Goal: Task Accomplishment & Management: Use online tool/utility

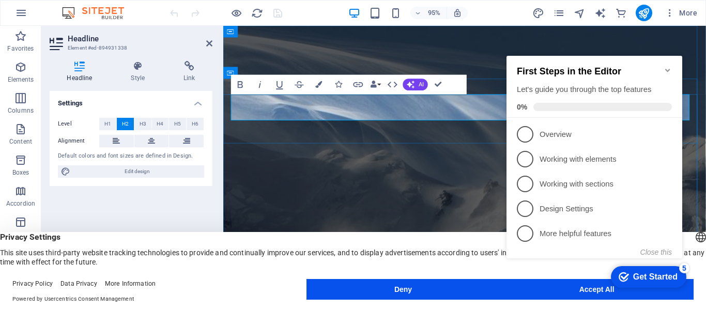
click at [669, 66] on icon "Minimize checklist" at bounding box center [668, 70] width 8 height 8
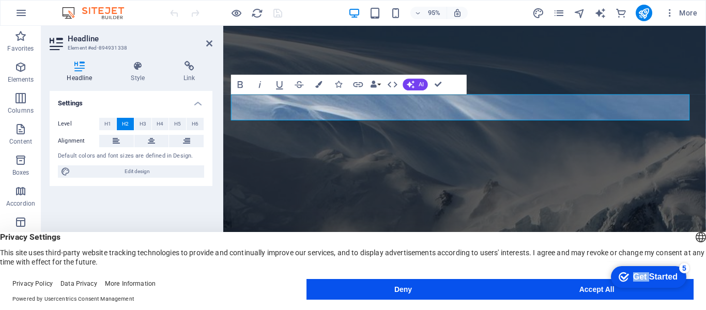
click div "checkmark Get Started 5 First Steps in the Editor Let's guide you through the t…"
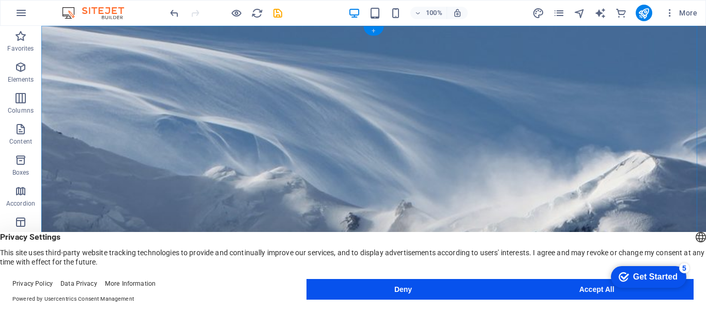
click at [371, 33] on div "+" at bounding box center [373, 30] width 20 height 9
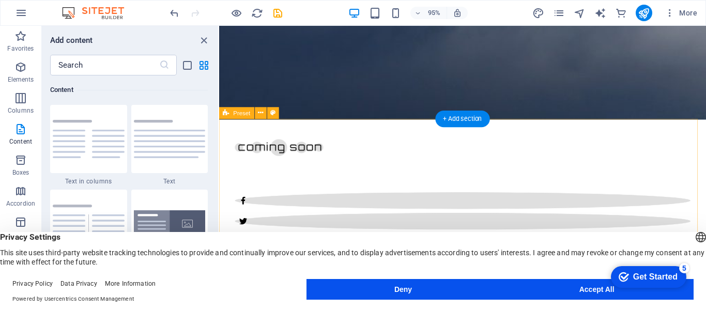
scroll to position [414, 0]
click at [449, 116] on div "+ Add section" at bounding box center [462, 119] width 54 height 17
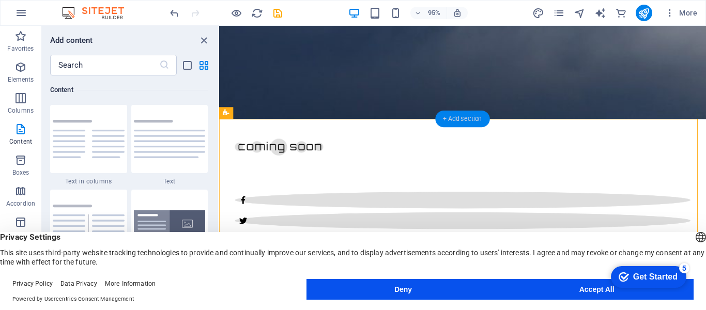
click at [442, 120] on div "+ Add section" at bounding box center [462, 119] width 54 height 17
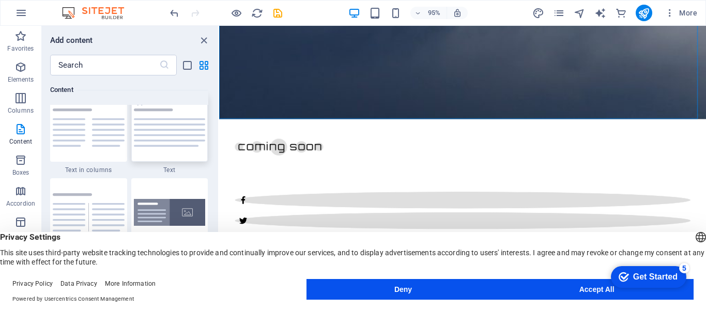
scroll to position [1809, 0]
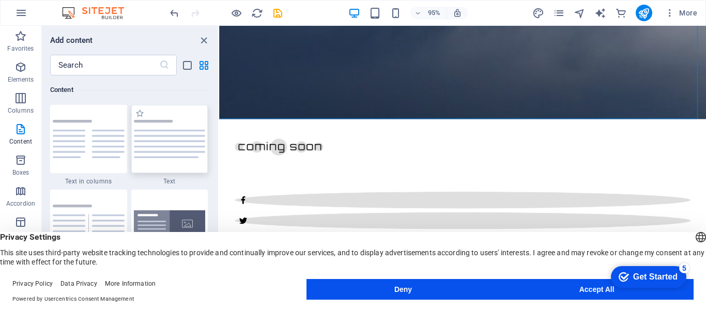
click at [164, 145] on img at bounding box center [170, 139] width 72 height 38
click at [219, 145] on div "H2 Container Container Container Container H3 Container Container Container Cou…" at bounding box center [462, 160] width 487 height 268
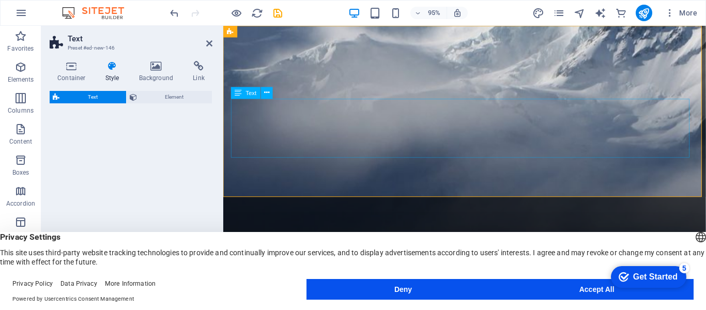
scroll to position [0, 0]
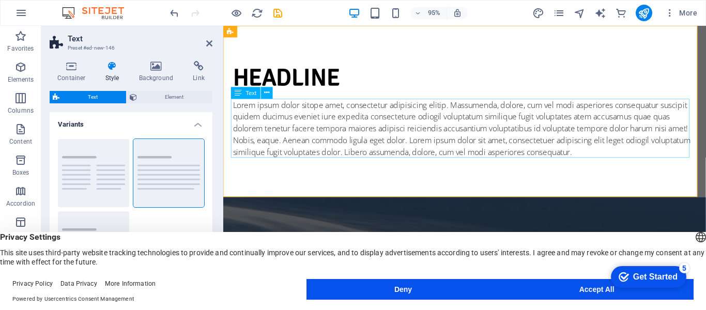
click at [325, 147] on div "Lorem ipsum dolor sitope amet, consectetur adipisicing elitip. Massumenda, dolo…" at bounding box center [478, 134] width 488 height 62
click at [638, 159] on div "Lorem ipsum dolor sitope amet, consectetur adipisicing elitip. Massumenda, dolo…" at bounding box center [478, 134] width 488 height 62
drag, startPoint x: 638, startPoint y: 159, endPoint x: 793, endPoint y: 149, distance: 154.9
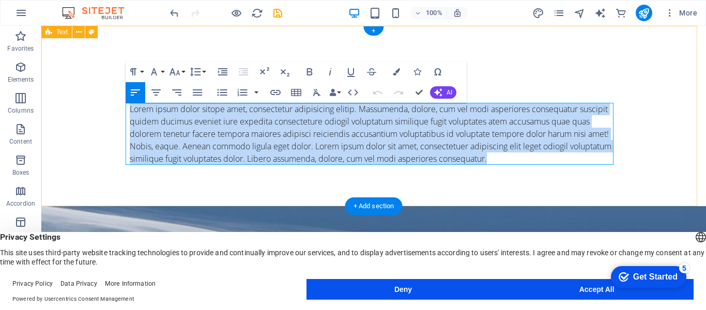
drag, startPoint x: 495, startPoint y: 160, endPoint x: 82, endPoint y: 86, distance: 420.3
click at [82, 86] on div "Headline Lorem ipsum dolor sitope amet, consectetur adipisicing elitip. Massume…" at bounding box center [373, 116] width 665 height 180
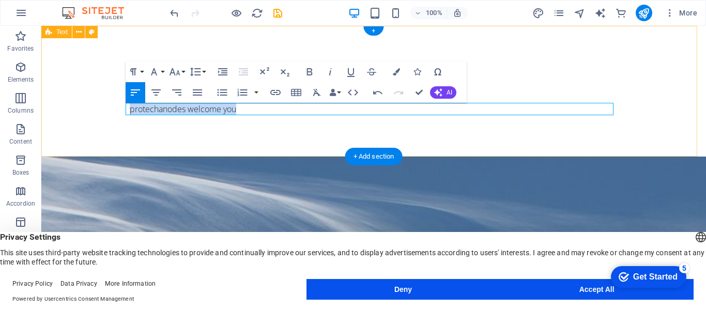
drag, startPoint x: 238, startPoint y: 105, endPoint x: 113, endPoint y: 109, distance: 125.2
click at [113, 109] on div "Headline ​protechanodes welcome you" at bounding box center [373, 91] width 665 height 131
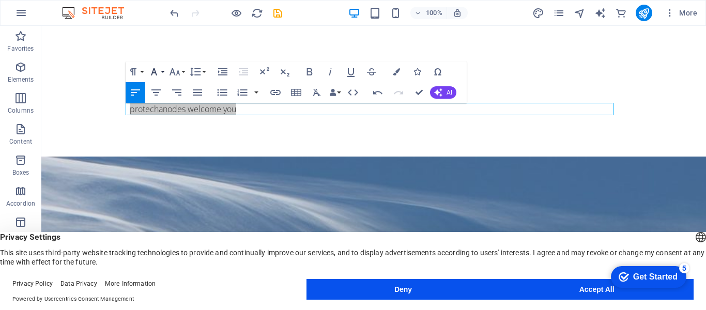
click at [155, 70] on icon "button" at bounding box center [154, 72] width 12 height 12
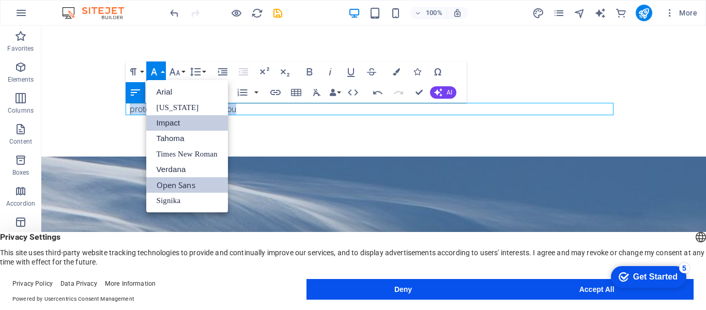
click at [168, 121] on link "Impact" at bounding box center [187, 123] width 82 height 16
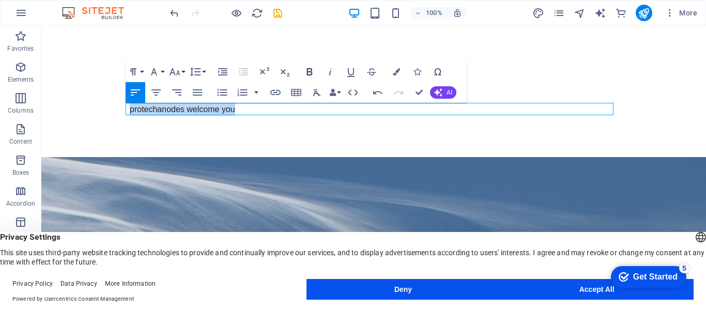
click at [309, 70] on icon "button" at bounding box center [309, 72] width 12 height 12
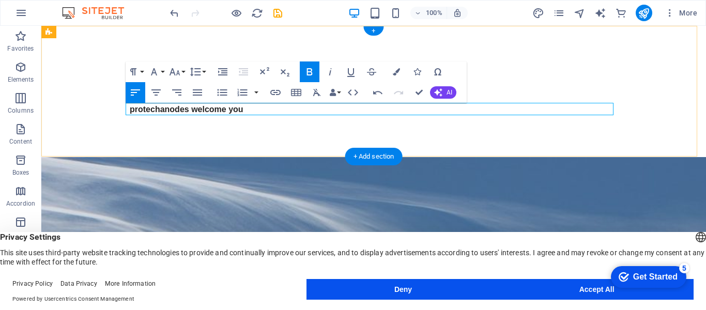
click at [336, 104] on p "​protechanodes welcome you" at bounding box center [374, 109] width 488 height 13
click at [482, 135] on div "Headline ​protechanodes welcome you" at bounding box center [373, 91] width 665 height 131
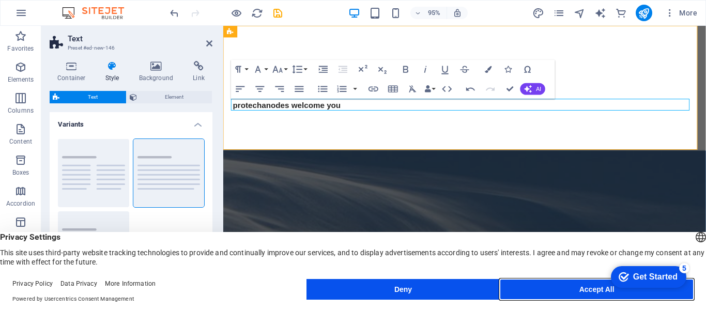
click at [555, 289] on button "Accept All" at bounding box center [597, 289] width 194 height 21
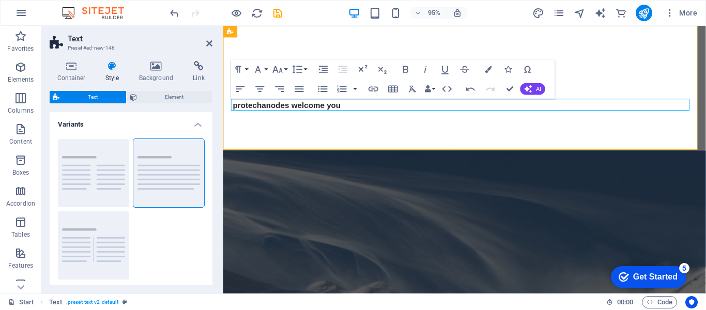
click at [109, 69] on icon at bounding box center [112, 66] width 29 height 10
click at [72, 73] on h4 "Container" at bounding box center [74, 72] width 48 height 22
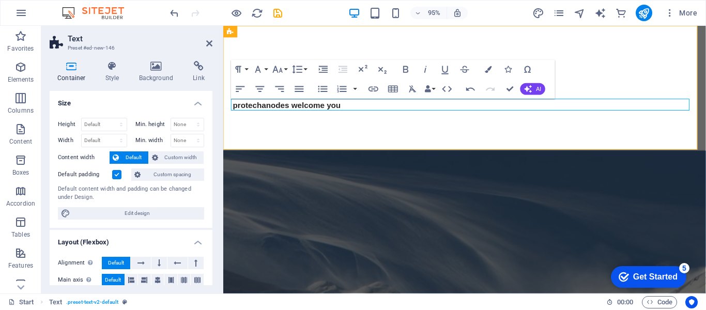
click at [206, 49] on header "Text Preset #ed-new-146" at bounding box center [131, 39] width 163 height 27
click at [211, 45] on icon at bounding box center [209, 43] width 6 height 8
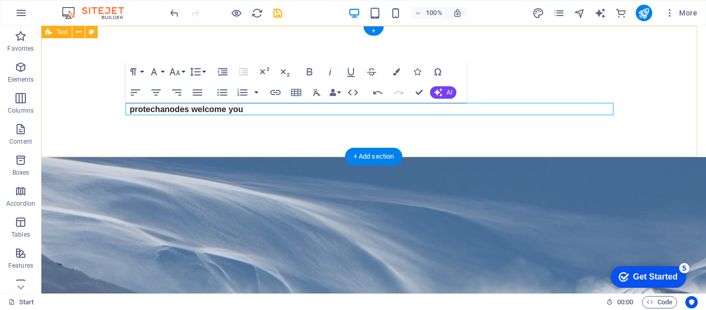
click at [271, 138] on div "Headline ​protechanodes welcome you" at bounding box center [373, 91] width 665 height 131
click at [92, 144] on div "Headline ​protechanodes welcome you" at bounding box center [373, 91] width 665 height 131
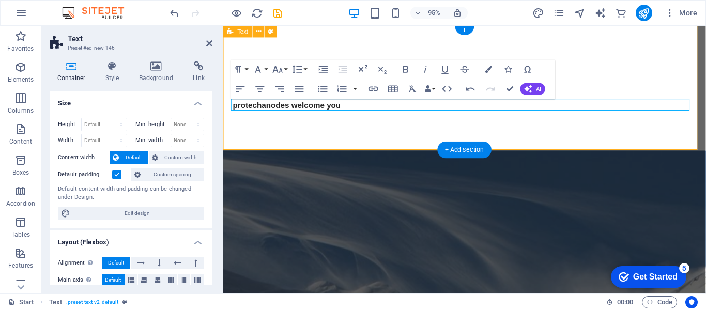
click at [345, 133] on div "Headline ​protechanodes welcome you" at bounding box center [477, 91] width 508 height 131
click at [255, 33] on button at bounding box center [259, 32] width 12 height 12
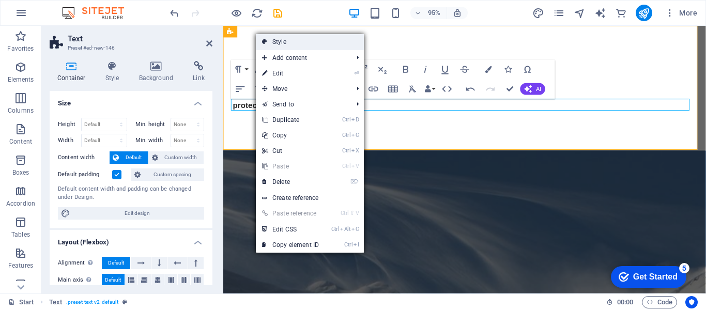
click at [287, 38] on link "Style" at bounding box center [310, 42] width 108 height 16
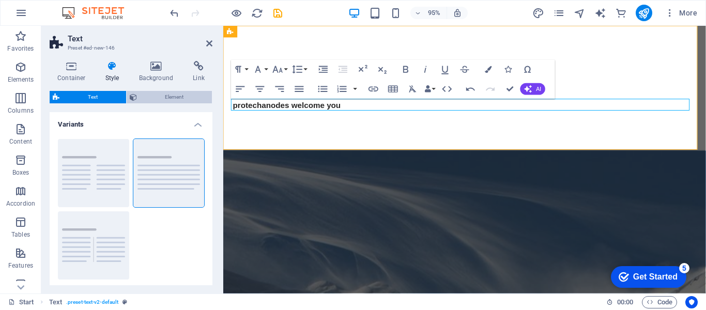
click at [169, 95] on span "Element" at bounding box center [174, 97] width 69 height 12
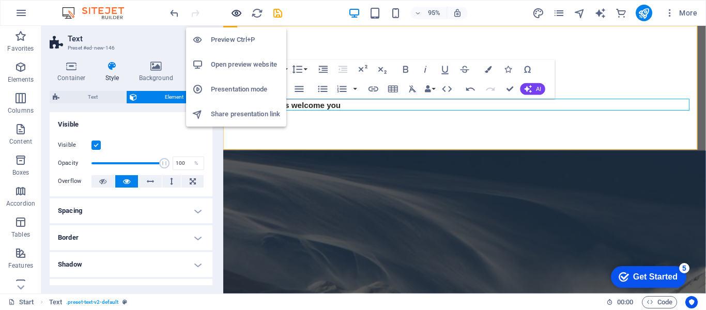
click at [236, 9] on icon "button" at bounding box center [237, 13] width 12 height 12
click at [241, 59] on h6 "Open preview website" at bounding box center [245, 64] width 69 height 12
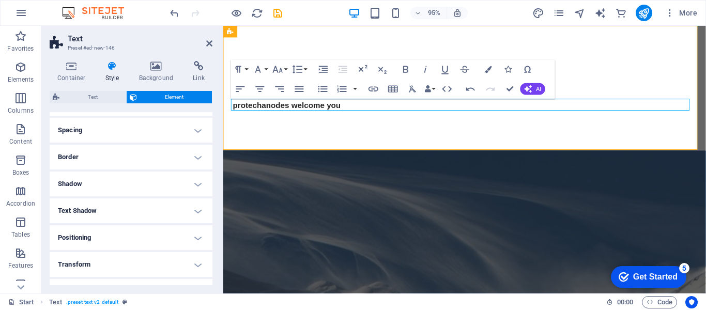
scroll to position [153, 0]
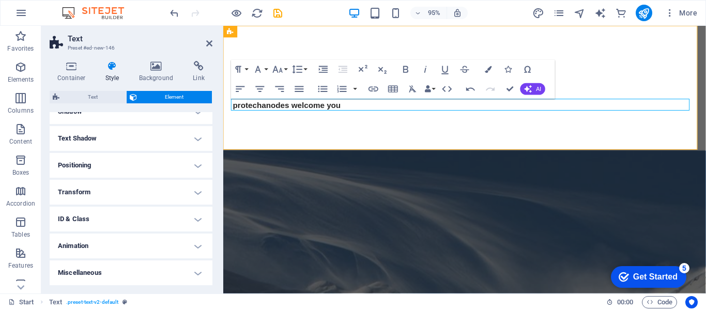
click at [85, 249] on h4 "Animation" at bounding box center [131, 246] width 163 height 25
click at [274, 14] on icon "save" at bounding box center [278, 13] width 12 height 12
click at [274, 14] on div at bounding box center [226, 13] width 116 height 17
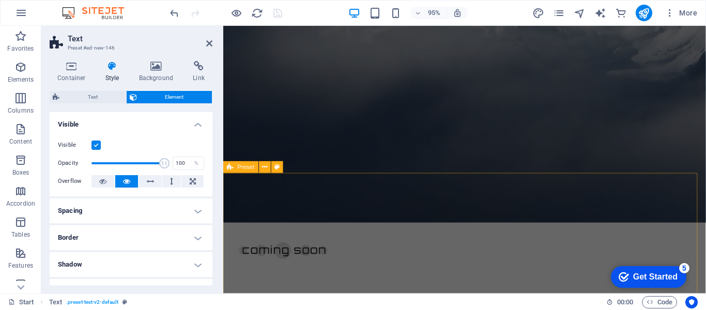
scroll to position [487, 0]
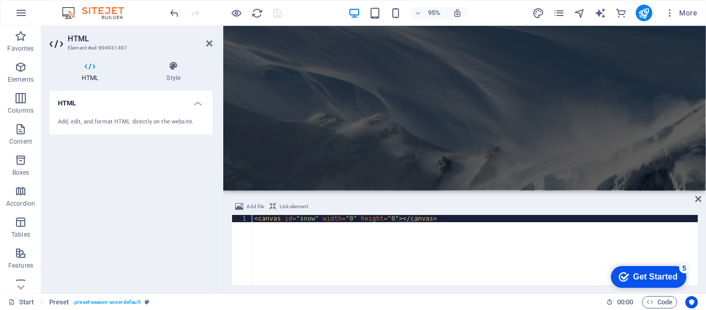
scroll to position [0, 0]
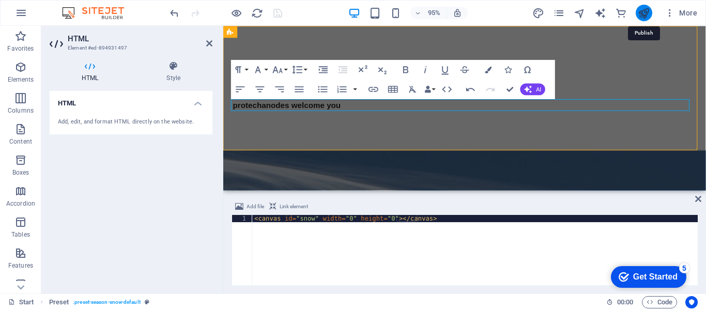
click at [640, 13] on icon "publish" at bounding box center [644, 13] width 12 height 12
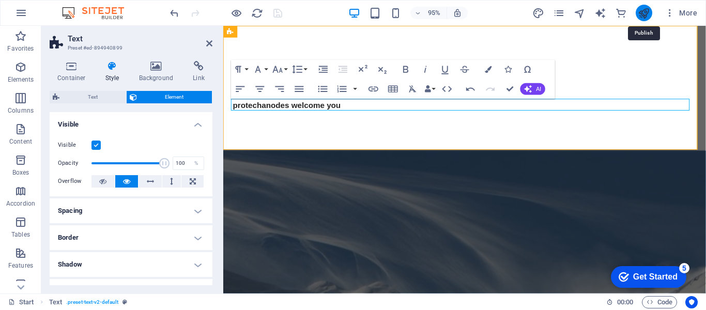
click at [645, 16] on icon "publish" at bounding box center [644, 13] width 12 height 12
click at [672, 12] on icon "button" at bounding box center [670, 13] width 10 height 10
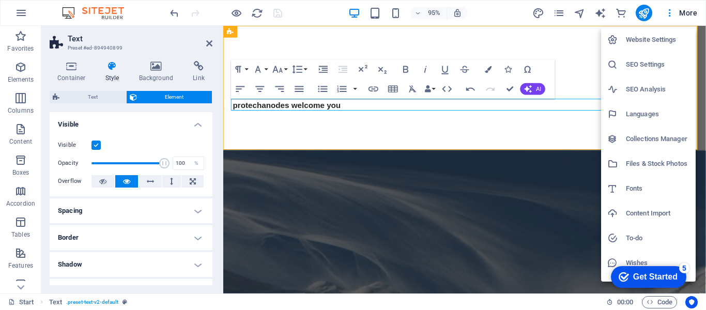
click at [644, 15] on div at bounding box center [353, 155] width 706 height 310
click at [644, 15] on div "Website Settings SEO Settings SEO Analysis Languages Collections Manager Files …" at bounding box center [353, 158] width 706 height 304
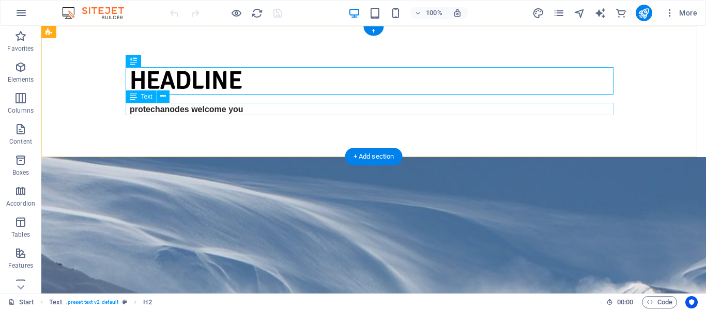
click at [223, 106] on strong "​protechanodes welcome you" at bounding box center [187, 109] width 114 height 9
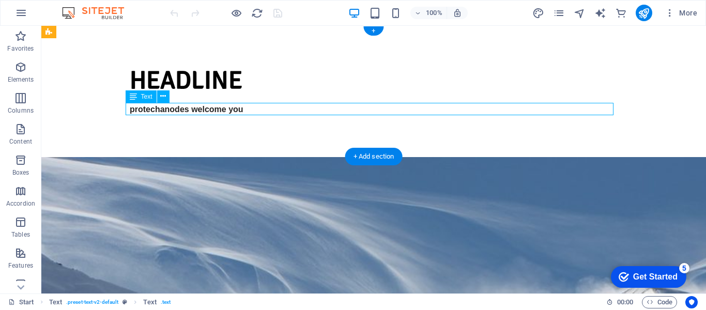
click at [226, 109] on p "​protechanodes welcome you" at bounding box center [374, 109] width 488 height 13
click at [145, 111] on p "​protechanodes welcome you" at bounding box center [374, 109] width 488 height 13
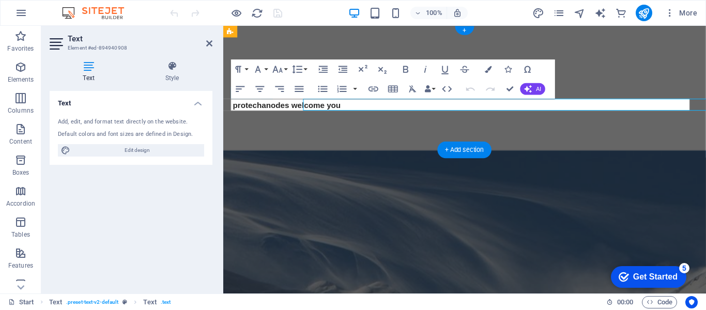
drag, startPoint x: 416, startPoint y: 151, endPoint x: 335, endPoint y: 108, distance: 92.3
click at [335, 108] on p "​protechanodes welcome you" at bounding box center [478, 109] width 488 height 13
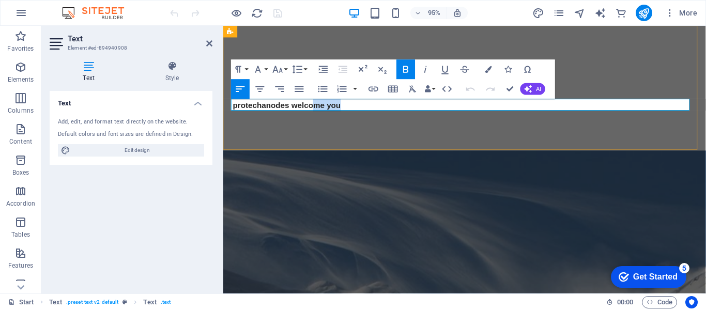
drag, startPoint x: 335, startPoint y: 108, endPoint x: 272, endPoint y: 107, distance: 62.6
click at [295, 110] on p "​protechanodes welcome you" at bounding box center [478, 109] width 488 height 13
drag, startPoint x: 272, startPoint y: 107, endPoint x: 231, endPoint y: 104, distance: 42.0
click at [263, 105] on strong "​protechanodes welcome you" at bounding box center [291, 109] width 114 height 9
click at [228, 104] on div "Headline ​protechanodes welcome you" at bounding box center [477, 91] width 508 height 131
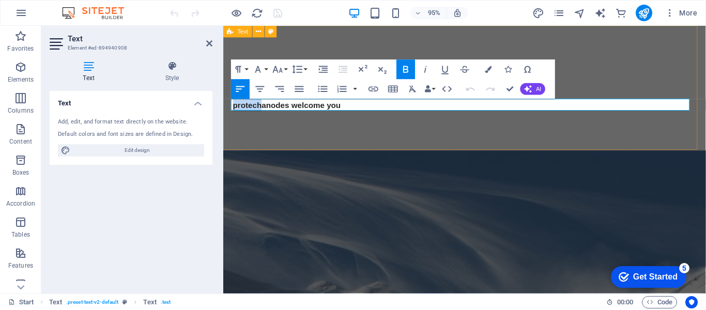
click at [228, 104] on div "Headline ​protechanodes welcome you" at bounding box center [477, 91] width 508 height 131
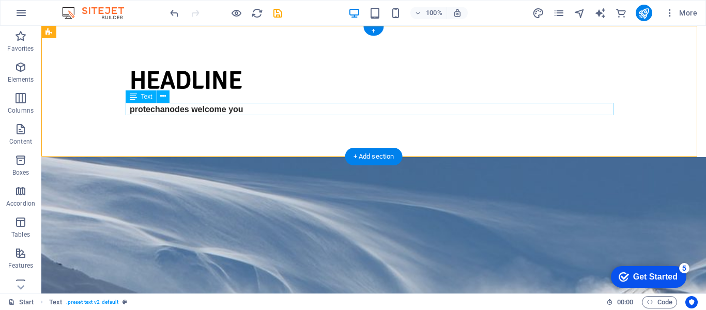
click at [326, 104] on p "protechanodes welcome you" at bounding box center [374, 109] width 488 height 13
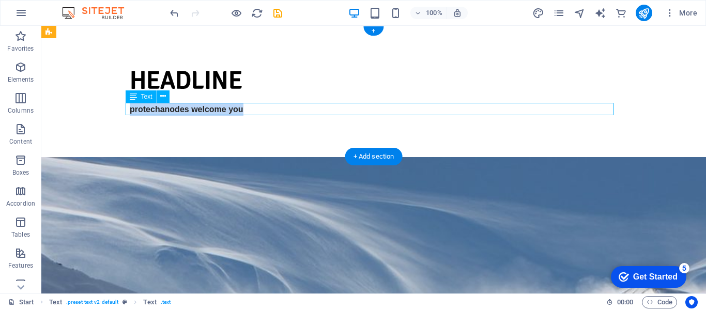
drag, startPoint x: 238, startPoint y: 111, endPoint x: 127, endPoint y: 107, distance: 111.2
click at [130, 107] on p "protechanodes welcome you" at bounding box center [374, 109] width 488 height 13
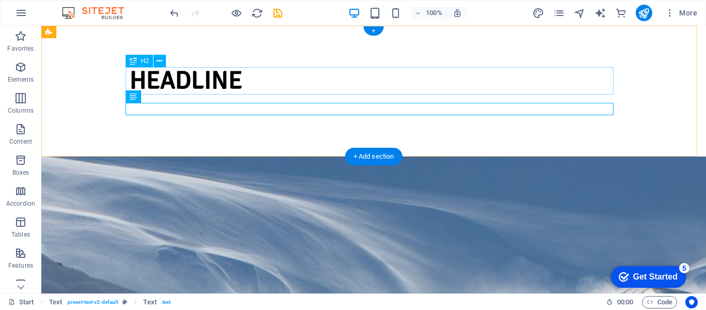
click at [187, 77] on div "Headline" at bounding box center [374, 80] width 488 height 27
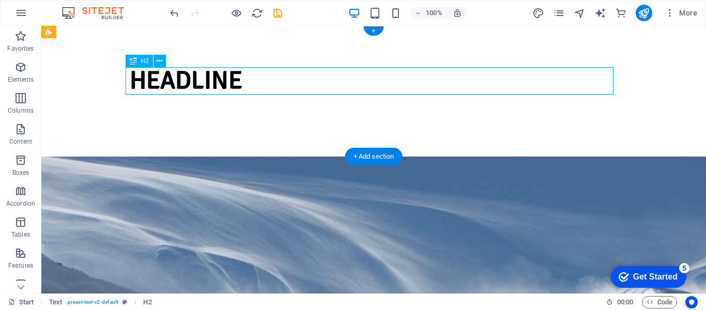
click at [195, 83] on div "Headline" at bounding box center [374, 80] width 488 height 27
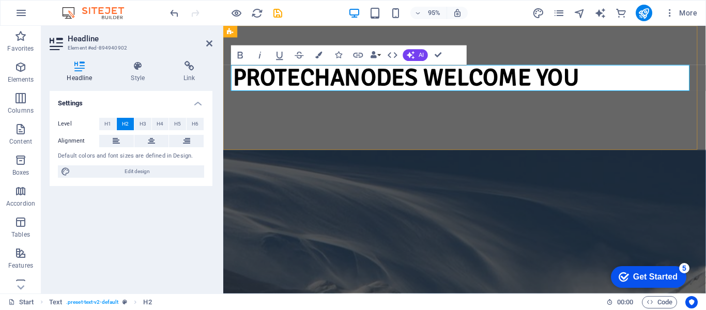
click at [540, 86] on h2 "protechanodes welcome you" at bounding box center [478, 80] width 488 height 27
click at [459, 122] on div "protechanodes welcome you" at bounding box center [477, 91] width 508 height 131
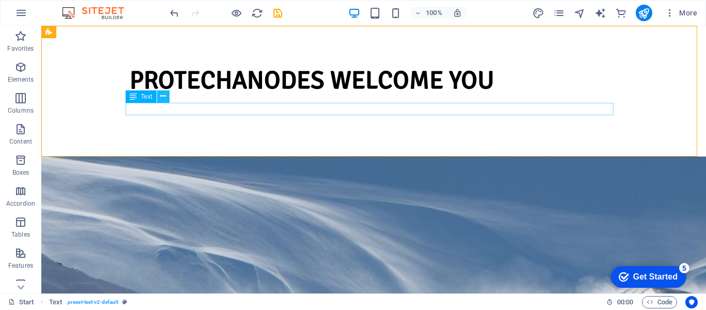
click at [162, 98] on icon at bounding box center [163, 96] width 6 height 11
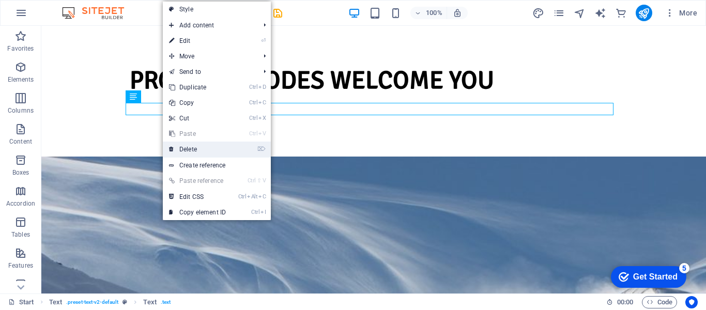
click at [187, 150] on link "⌦ Delete" at bounding box center [197, 150] width 69 height 16
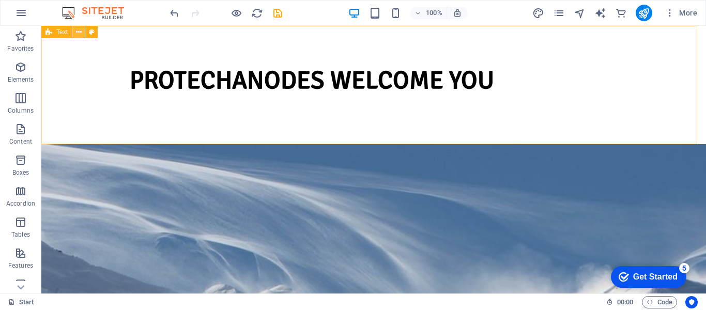
click at [79, 33] on icon at bounding box center [79, 32] width 6 height 11
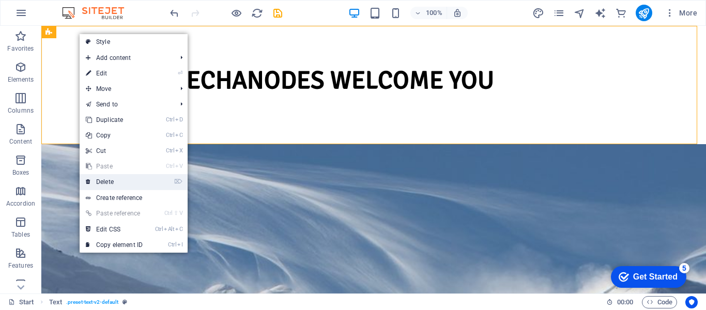
click at [134, 183] on link "⌦ Delete" at bounding box center [114, 182] width 69 height 16
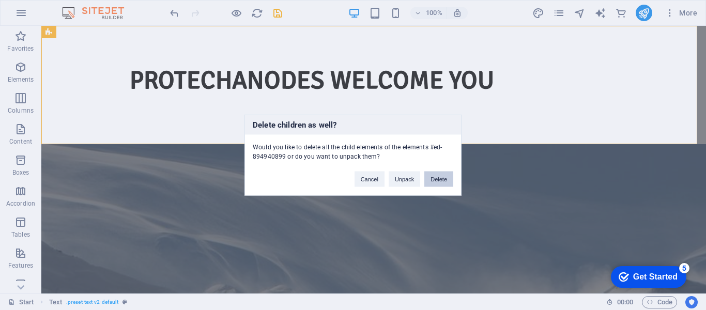
click at [432, 178] on button "Delete" at bounding box center [438, 180] width 29 height 16
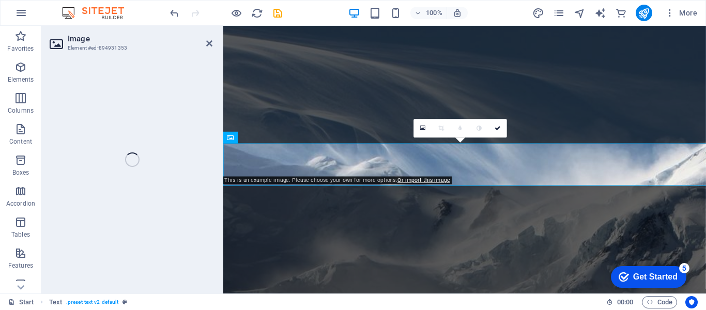
select select "%"
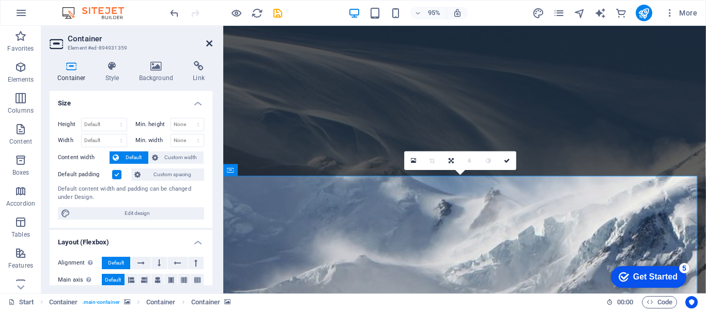
click at [212, 46] on icon at bounding box center [209, 43] width 6 height 8
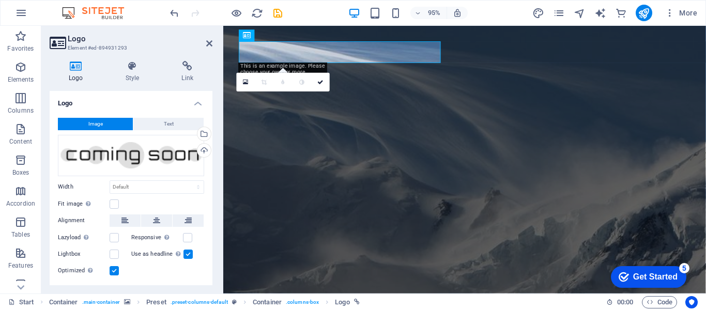
click at [204, 39] on h2 "Logo" at bounding box center [140, 38] width 145 height 9
click at [207, 41] on icon at bounding box center [209, 43] width 6 height 8
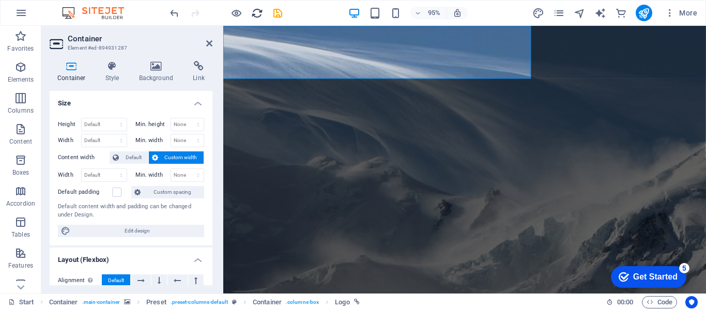
click at [256, 14] on icon "reload" at bounding box center [257, 13] width 12 height 12
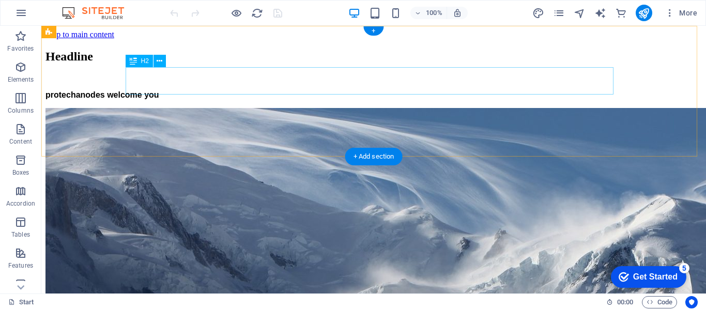
click at [193, 64] on div "Headline" at bounding box center [373, 57] width 657 height 14
click at [217, 64] on div "Headline" at bounding box center [373, 57] width 657 height 14
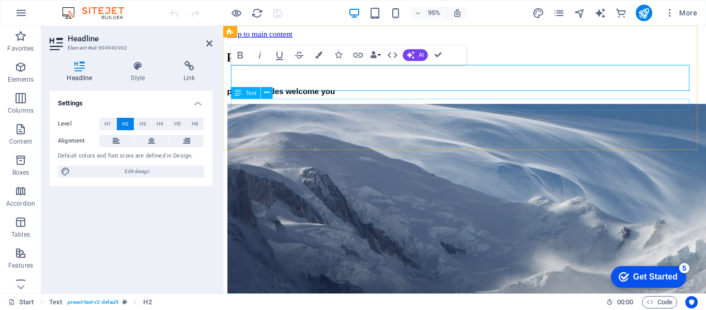
click at [355, 100] on p "​protechanodes welcome you" at bounding box center [477, 94] width 500 height 9
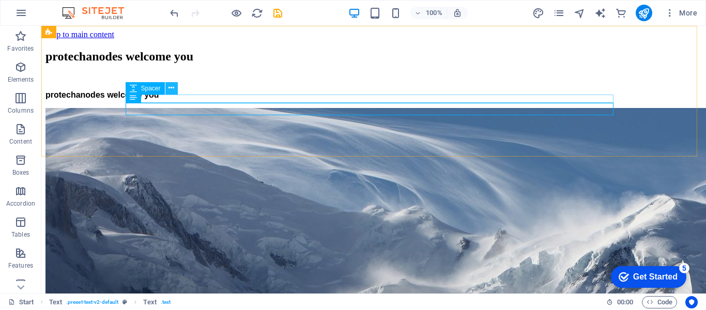
click at [168, 88] on button at bounding box center [171, 88] width 12 height 12
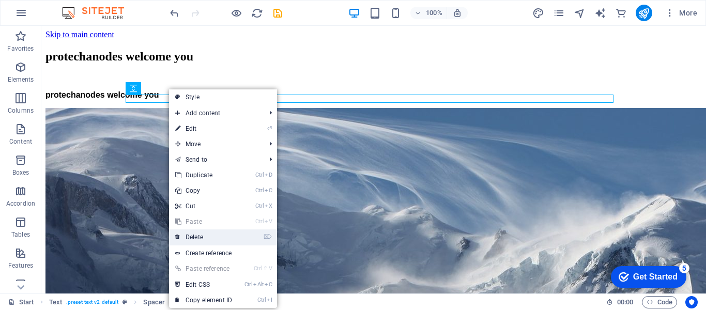
click at [208, 234] on link "⌦ Delete" at bounding box center [203, 238] width 69 height 16
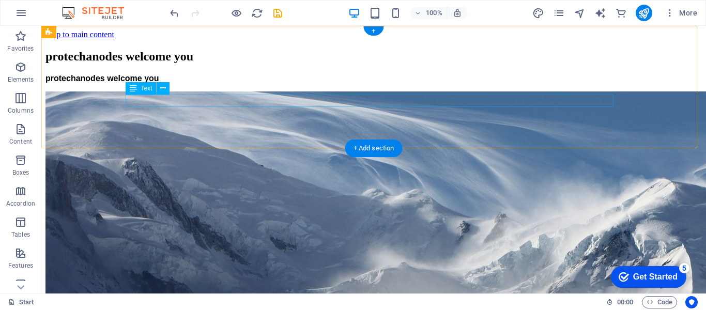
click at [159, 83] on strong "​protechanodes welcome you" at bounding box center [102, 78] width 114 height 9
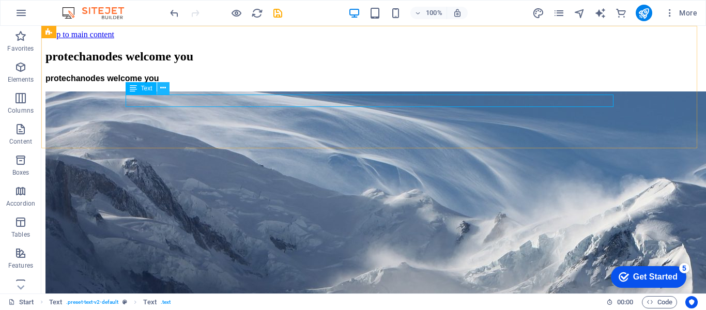
click at [159, 87] on button at bounding box center [163, 88] width 12 height 12
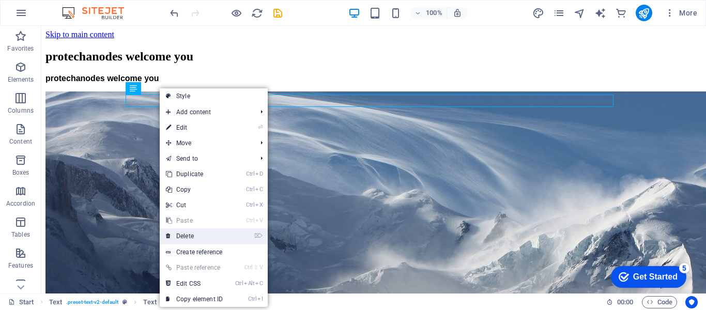
click at [196, 234] on link "⌦ Delete" at bounding box center [194, 237] width 69 height 16
click at [196, 234] on div "Text Preset Container Container Container Container Preset Container Spacer Con…" at bounding box center [373, 160] width 665 height 268
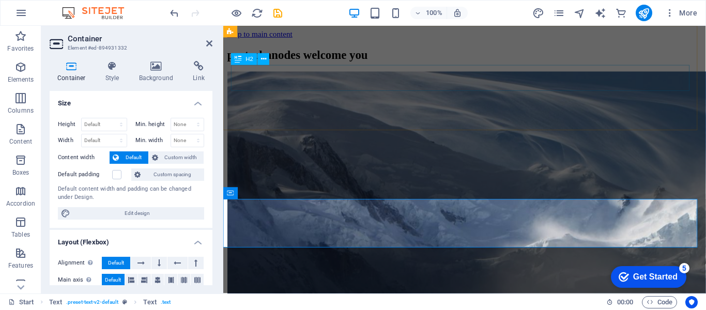
click at [303, 64] on div "protechanodes welcome you" at bounding box center [477, 57] width 500 height 14
click at [483, 64] on div "protechanodes welcome you" at bounding box center [477, 57] width 500 height 14
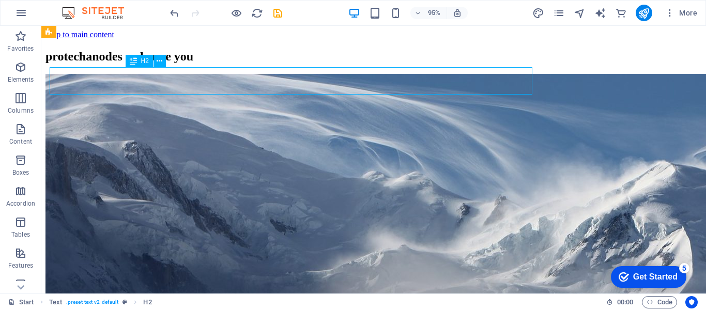
click at [300, 64] on div "protechanodes welcome you" at bounding box center [373, 57] width 657 height 14
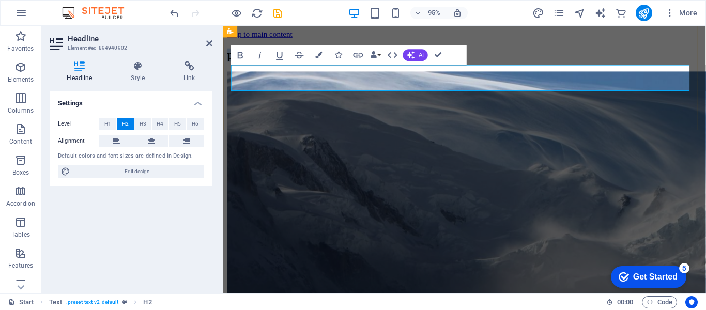
click at [379, 64] on h2 "protechanodes welcome you" at bounding box center [477, 57] width 500 height 14
drag, startPoint x: 432, startPoint y: 51, endPoint x: 392, endPoint y: 25, distance: 47.9
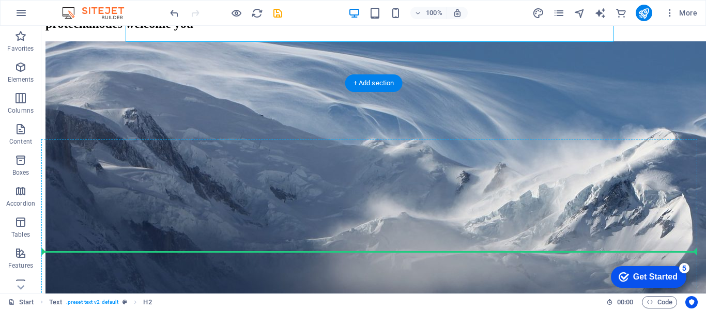
scroll to position [53, 0]
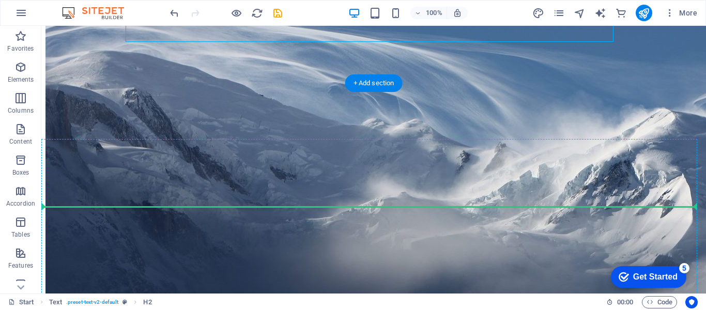
drag, startPoint x: 178, startPoint y: 88, endPoint x: 285, endPoint y: 208, distance: 160.8
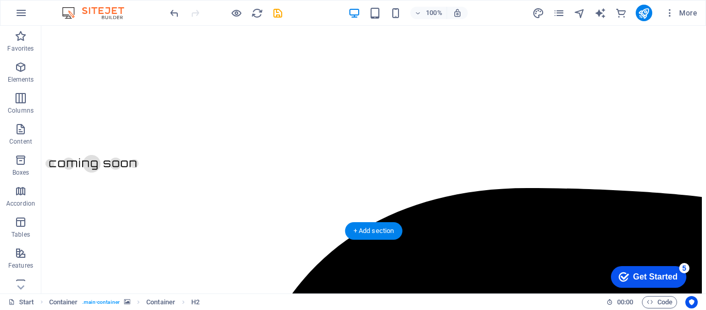
scroll to position [260, 0]
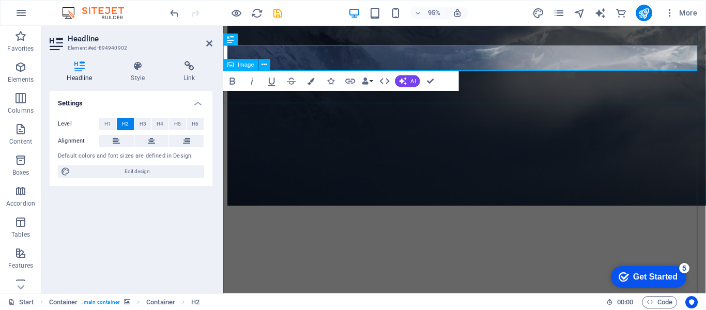
select select "%"
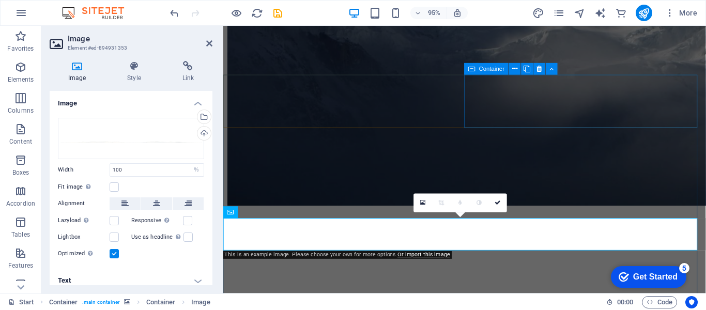
scroll to position [104, 0]
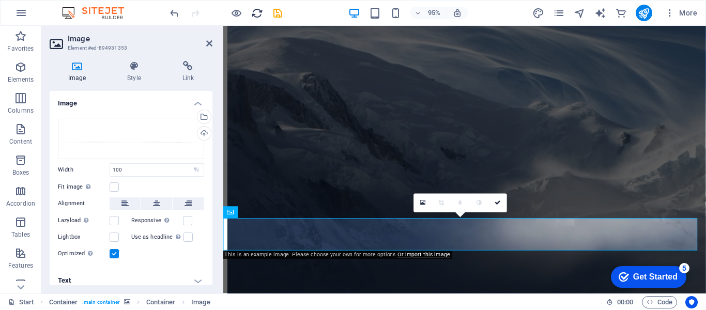
click at [255, 12] on icon "reload" at bounding box center [257, 13] width 12 height 12
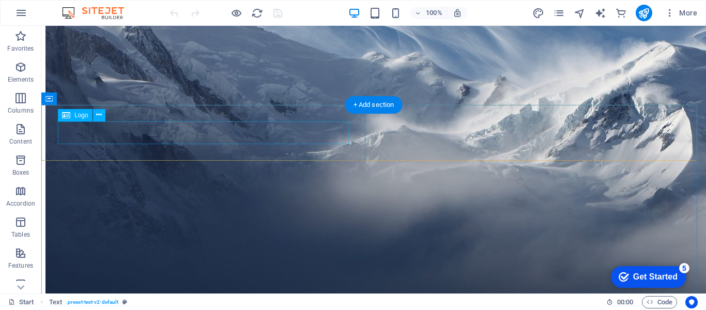
scroll to position [52, 0]
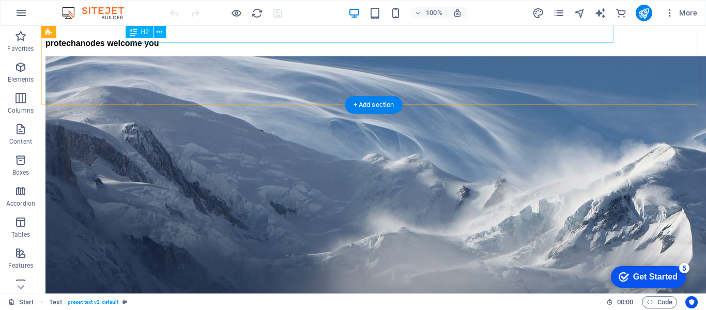
click at [190, 12] on div "Headline" at bounding box center [373, 5] width 657 height 14
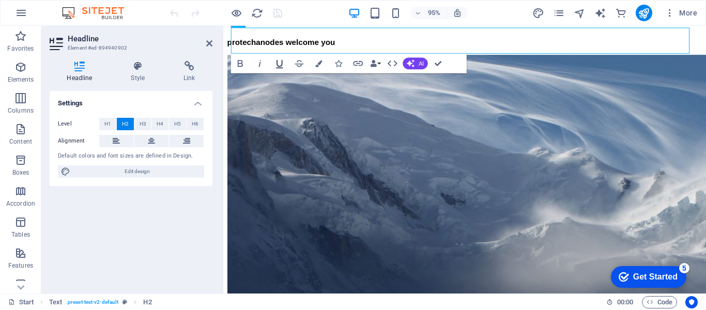
scroll to position [39, 0]
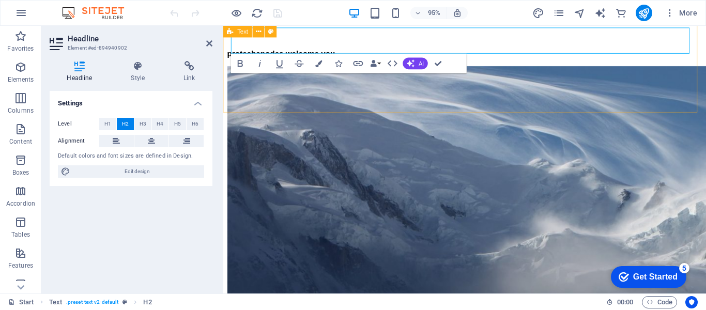
click at [308, 60] on div "protechanodes welcome you ​protechanodes welcome you" at bounding box center [477, 35] width 500 height 50
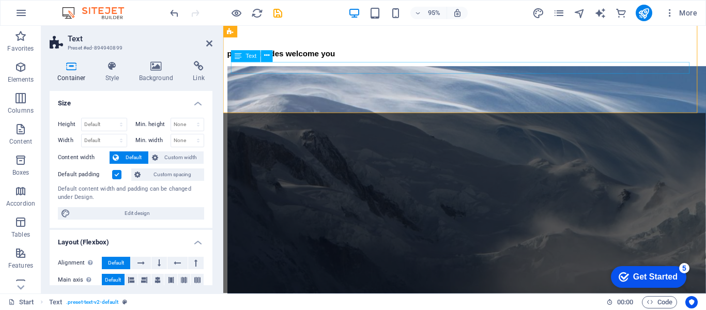
click at [307, 60] on strong "​protechanodes welcome you" at bounding box center [284, 55] width 114 height 9
click at [266, 62] on icon at bounding box center [266, 56] width 5 height 10
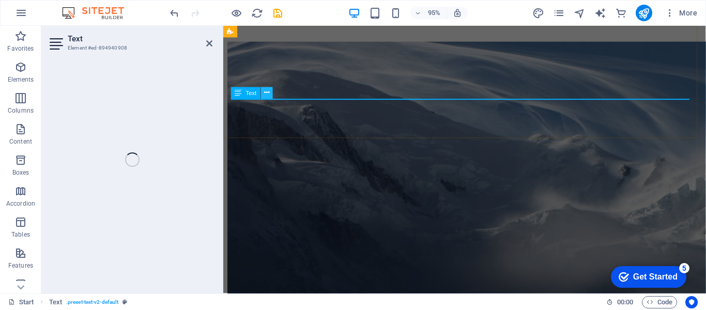
scroll to position [0, 0]
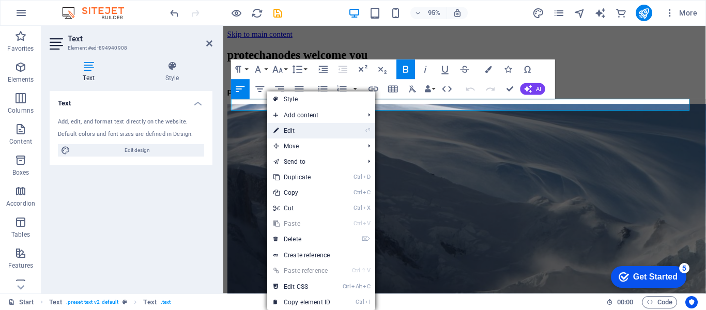
click at [337, 132] on link "⏎ Edit" at bounding box center [301, 131] width 69 height 16
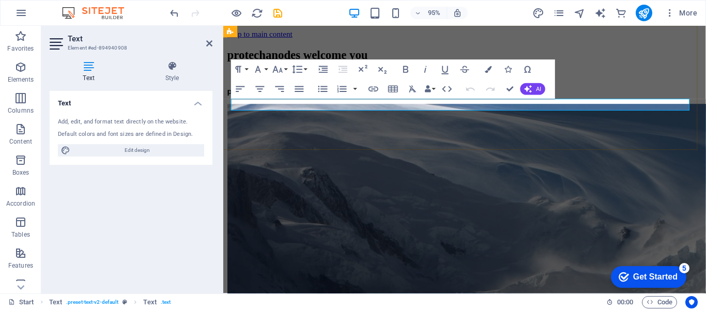
click at [320, 99] on strong "​protechanodes welcome you" at bounding box center [284, 94] width 114 height 9
click at [381, 100] on div "protechanodes welcome you ​protechanodes welcome you" at bounding box center [477, 75] width 500 height 50
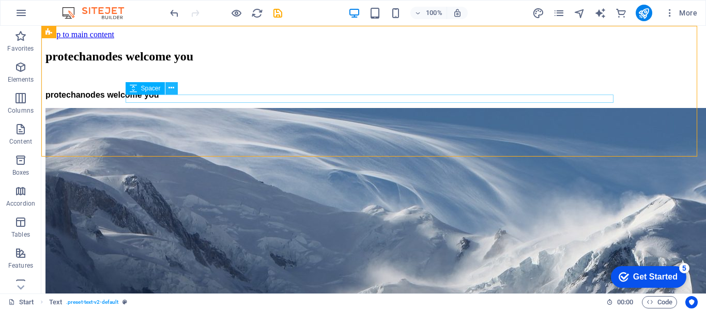
click at [172, 92] on icon at bounding box center [172, 88] width 6 height 11
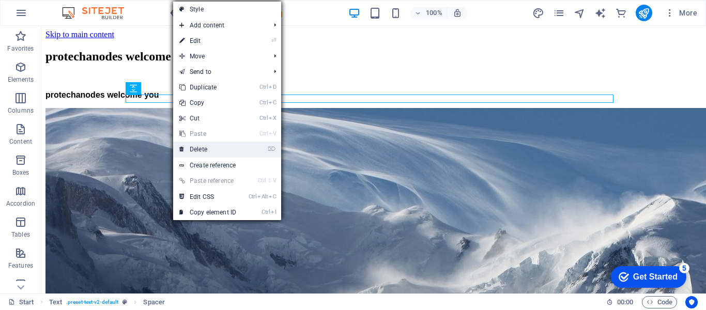
click at [197, 143] on link "⌦ Delete" at bounding box center [207, 150] width 69 height 16
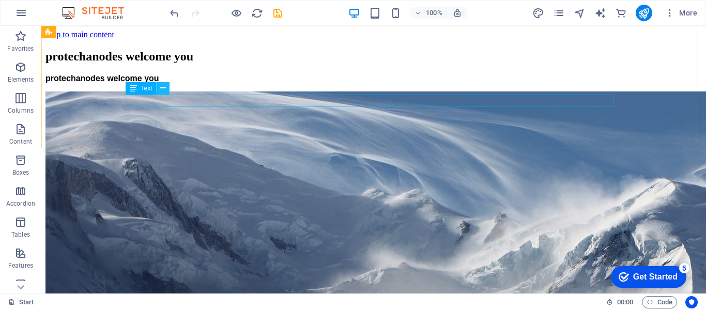
click at [161, 86] on icon at bounding box center [163, 88] width 6 height 11
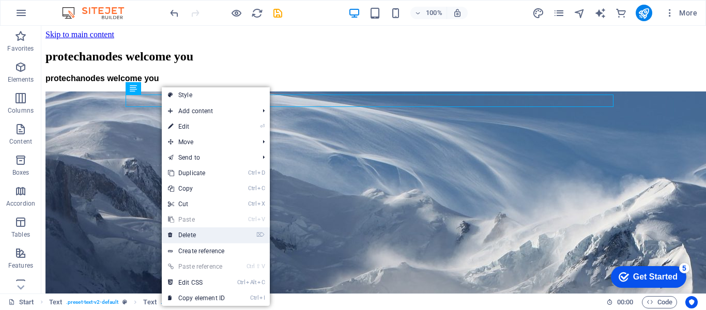
drag, startPoint x: 186, startPoint y: 234, endPoint x: 144, endPoint y: 208, distance: 49.2
click at [186, 234] on link "⌦ Delete" at bounding box center [196, 235] width 69 height 16
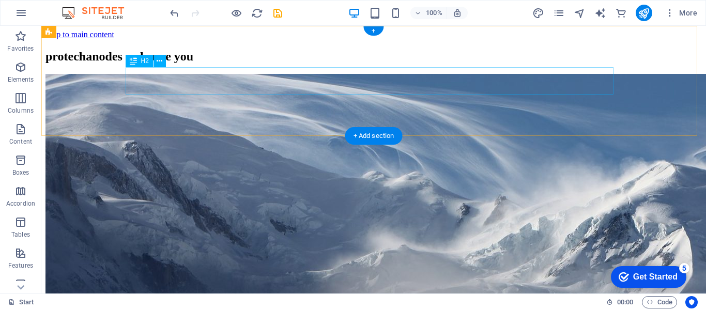
click at [269, 64] on div "protechanodes welcome you" at bounding box center [373, 57] width 657 height 14
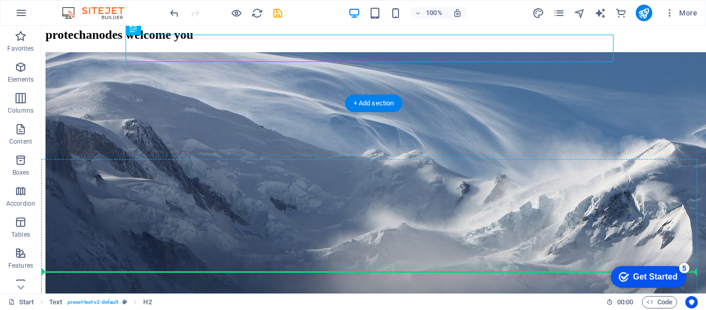
scroll to position [33, 0]
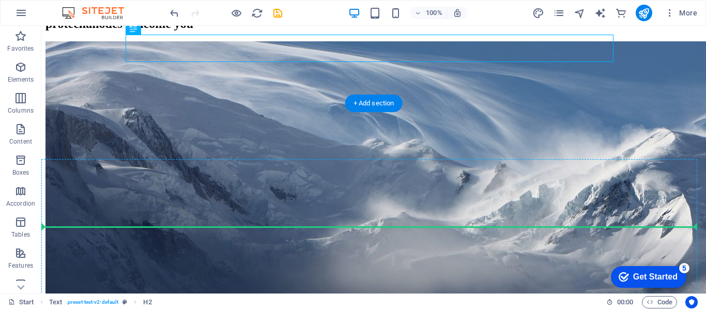
drag, startPoint x: 178, startPoint y: 89, endPoint x: 422, endPoint y: 242, distance: 288.0
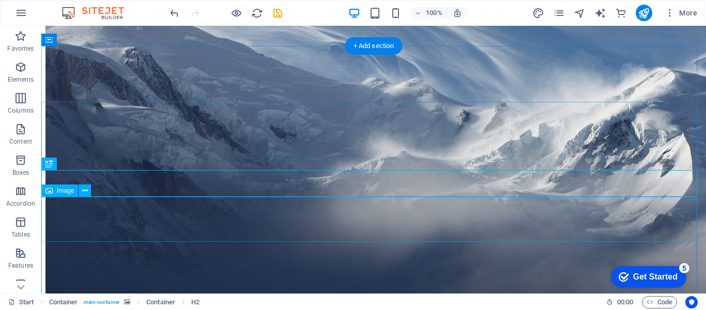
scroll to position [136, 0]
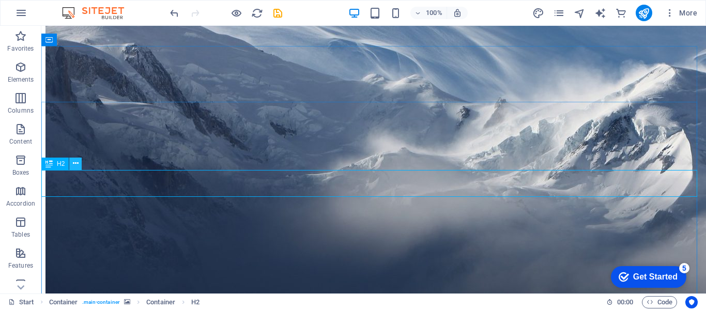
click at [74, 165] on icon at bounding box center [76, 163] width 6 height 11
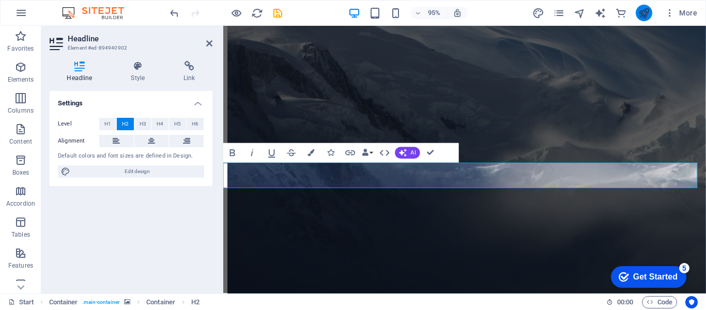
click at [636, 11] on button "publish" at bounding box center [644, 13] width 17 height 17
